Goal: Obtain resource: Download file/media

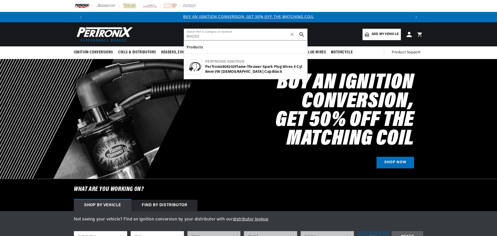
type input "804202"
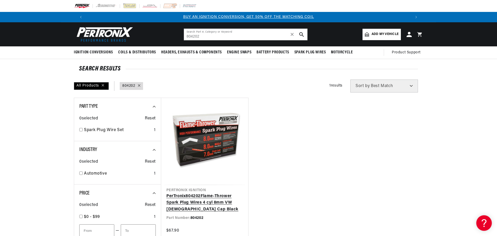
click at [222, 193] on link "PerTronix 804202 Flame-Thrower Spark Plug Wires 4 cyl 8mm VW Male Cap Black" at bounding box center [204, 203] width 77 height 20
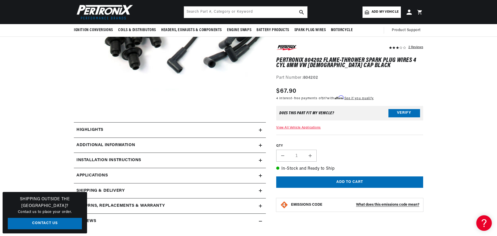
scroll to position [130, 0]
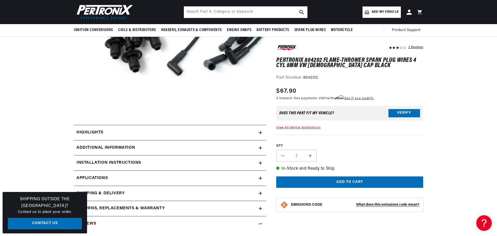
click at [181, 162] on div "Installation instructions" at bounding box center [166, 163] width 185 height 7
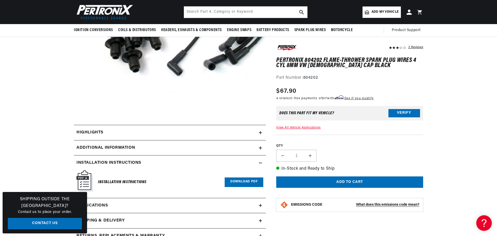
click at [239, 180] on link "Download PDF" at bounding box center [244, 183] width 39 height 10
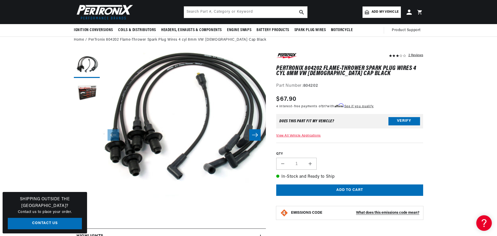
scroll to position [0, 324]
